Goal: Task Accomplishment & Management: Complete application form

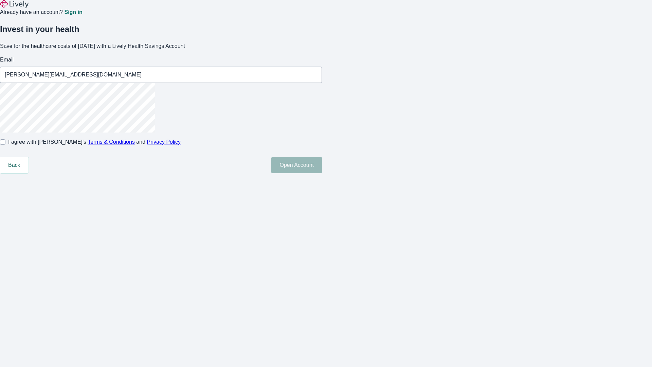
click at [5, 145] on input "I agree with Lively’s Terms & Conditions and Privacy Policy" at bounding box center [2, 141] width 5 height 5
checkbox input "true"
click at [322, 173] on button "Open Account" at bounding box center [296, 165] width 51 height 16
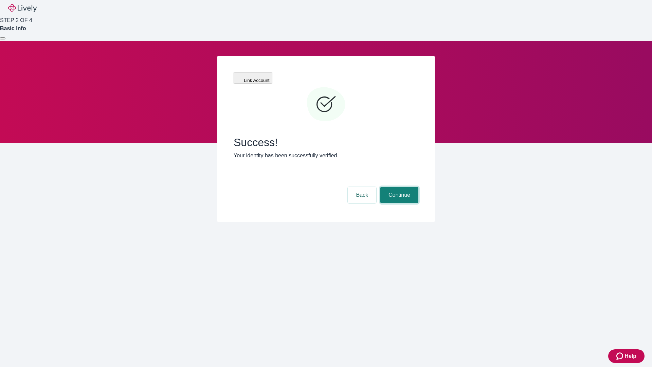
click at [398, 187] on button "Continue" at bounding box center [399, 195] width 38 height 16
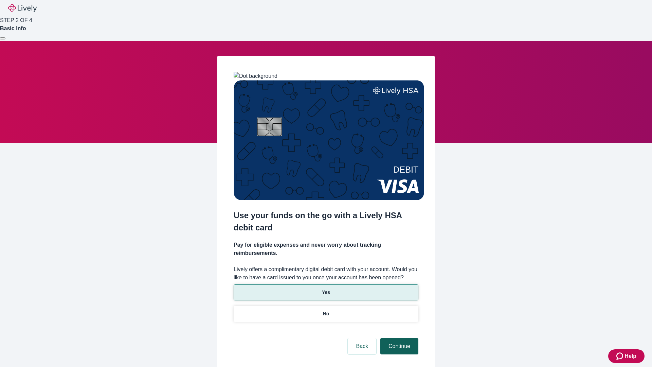
click at [326, 289] on p "Yes" at bounding box center [326, 292] width 8 height 7
click at [398, 338] on button "Continue" at bounding box center [399, 346] width 38 height 16
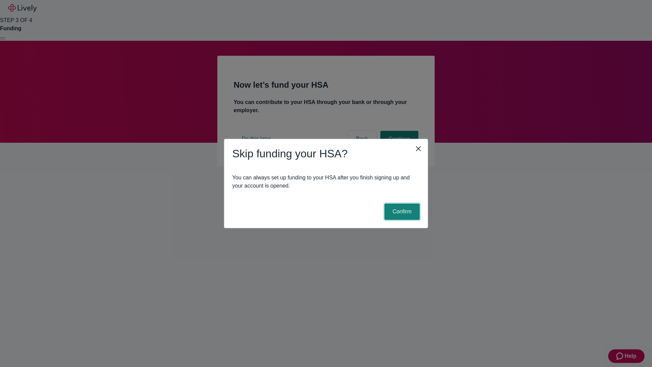
click at [401, 211] on button "Confirm" at bounding box center [401, 211] width 35 height 16
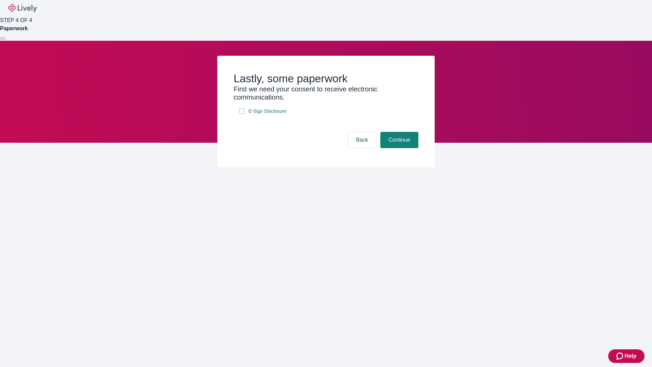
click at [242, 114] on input "E-Sign Disclosure" at bounding box center [241, 110] width 5 height 5
checkbox input "true"
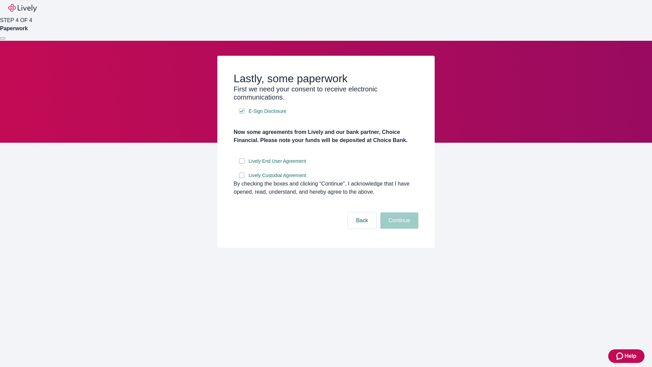
click at [242, 164] on input "Lively End User Agreement" at bounding box center [241, 160] width 5 height 5
checkbox input "true"
click at [242, 178] on input "Lively Custodial Agreement" at bounding box center [241, 174] width 5 height 5
checkbox input "true"
click at [398, 228] on button "Continue" at bounding box center [399, 220] width 38 height 16
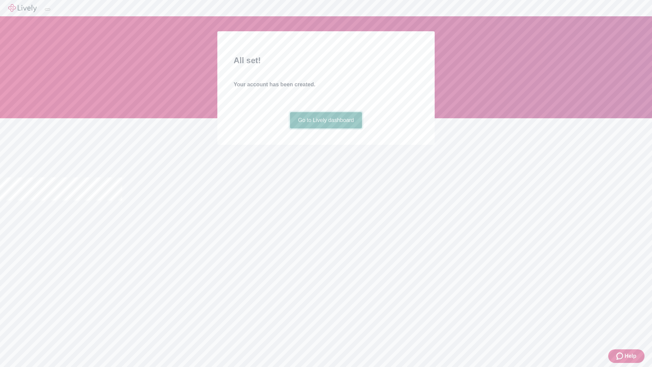
click at [326, 128] on link "Go to Lively dashboard" at bounding box center [326, 120] width 72 height 16
